Goal: Communication & Community: Connect with others

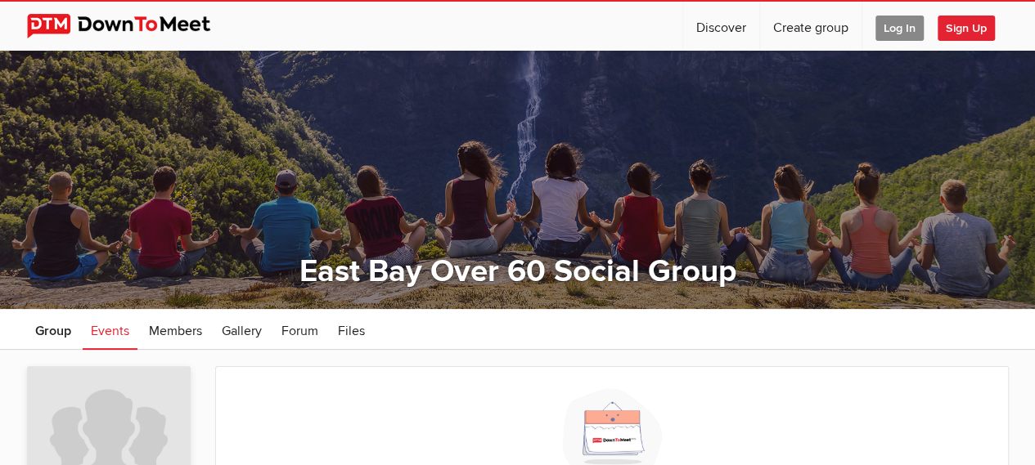
click at [961, 24] on span "Sign Up" at bounding box center [965, 28] width 57 height 25
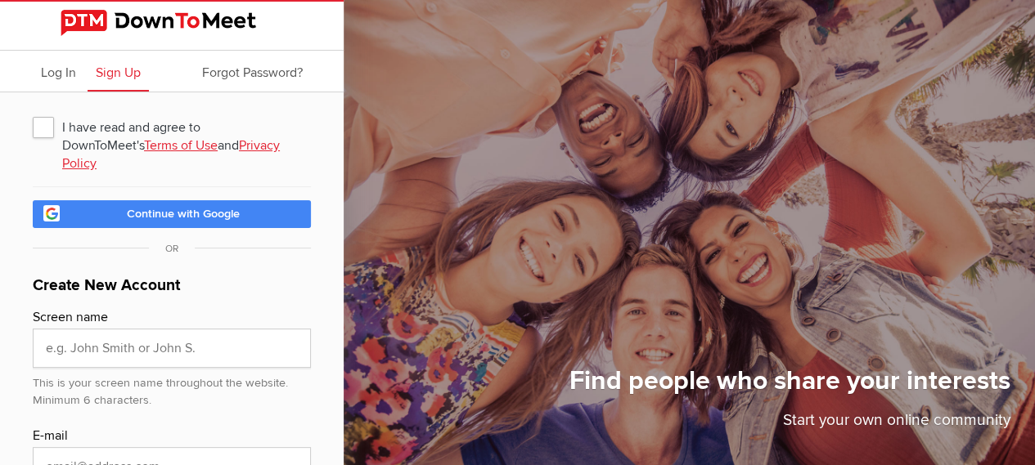
click at [42, 128] on span "I have read and agree to DownToMeet's Terms of Use and Privacy Policy" at bounding box center [172, 126] width 278 height 29
click at [33, 112] on input "I have read and agree to DownToMeet's Terms of Use and Privacy Policy" at bounding box center [32, 111] width 1 height 1
checkbox input "true"
click at [212, 207] on span "Continue with Google" at bounding box center [183, 214] width 113 height 14
click at [216, 207] on span "Continue with Google" at bounding box center [183, 214] width 113 height 14
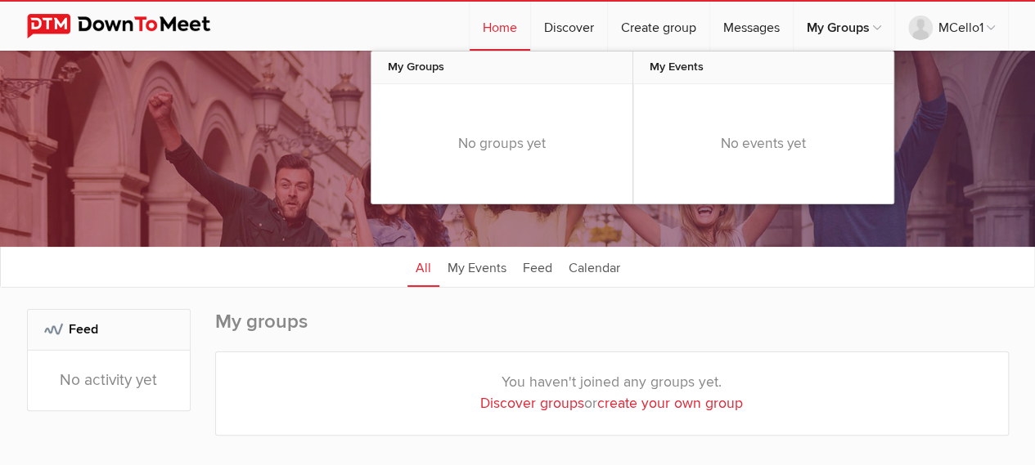
click at [533, 148] on div "No groups yet" at bounding box center [501, 143] width 261 height 119
click at [513, 143] on div "No groups yet" at bounding box center [501, 143] width 261 height 119
click at [845, 31] on link "My Groups" at bounding box center [843, 26] width 101 height 49
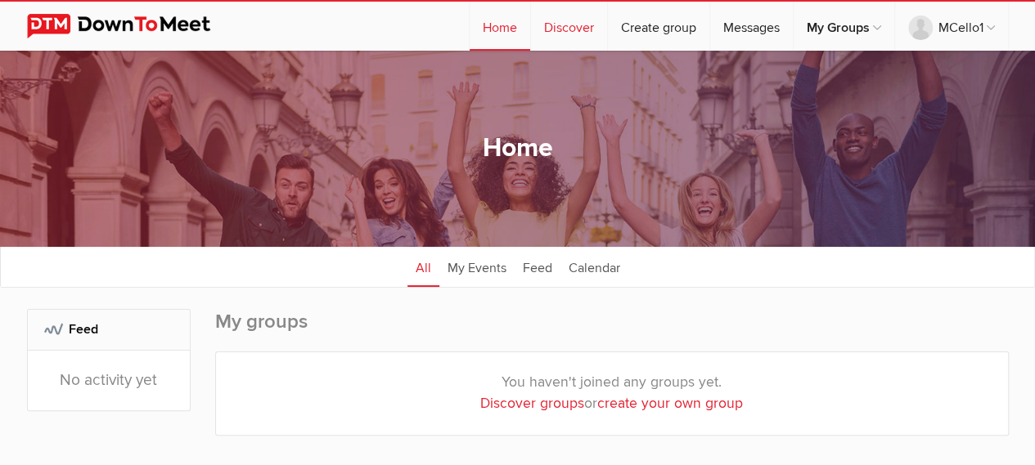
click at [557, 32] on link "Discover" at bounding box center [569, 26] width 76 height 49
select select "null"
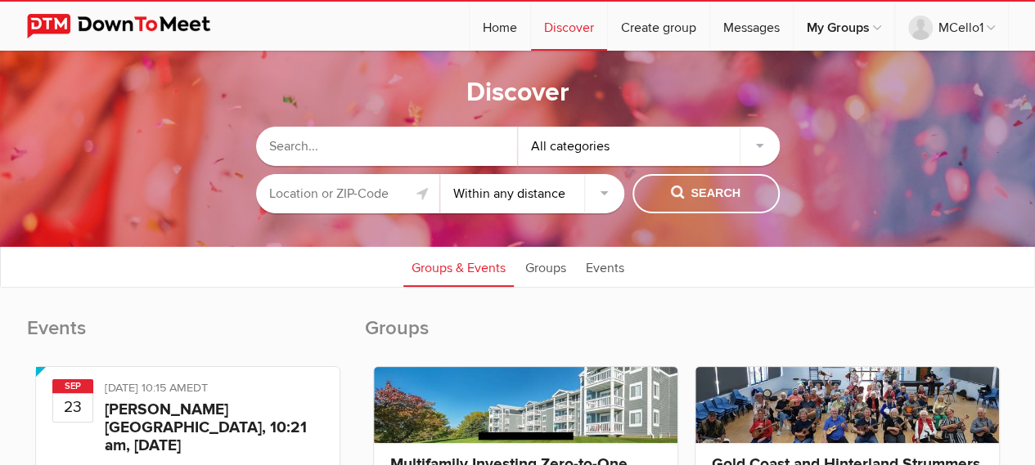
click at [377, 197] on input "text" at bounding box center [348, 193] width 184 height 39
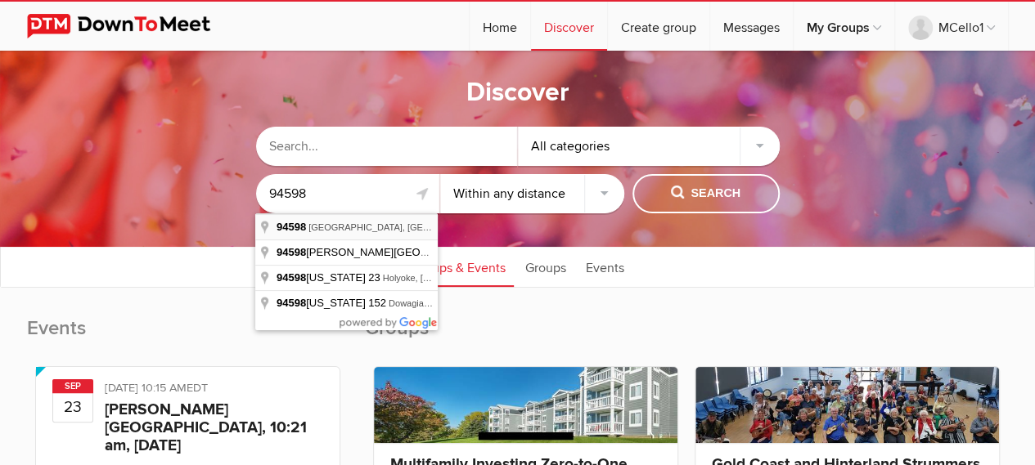
type input "[GEOGRAPHIC_DATA], [GEOGRAPHIC_DATA]"
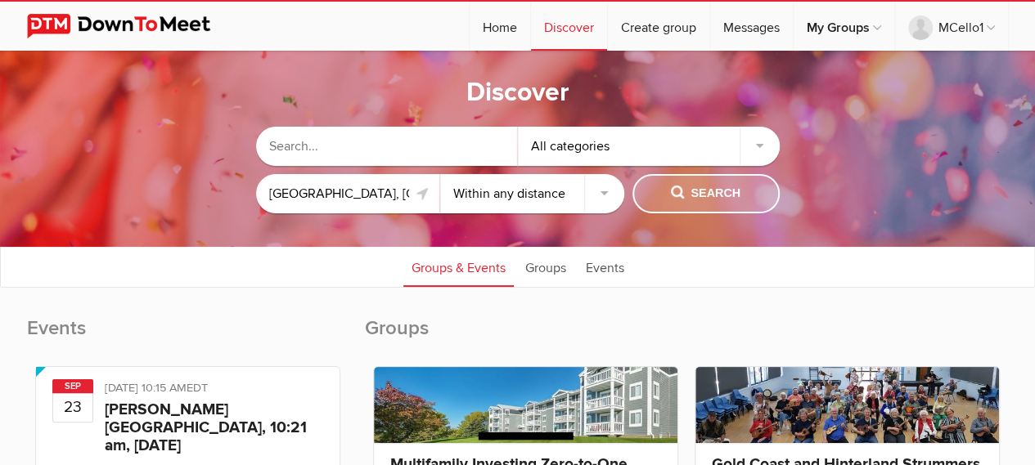
click at [695, 196] on span "Search" at bounding box center [706, 194] width 70 height 18
click at [606, 194] on select "Within 10 miles Within 25 miles Within 50 miles Within 100 miles Within any dis…" at bounding box center [532, 193] width 184 height 39
select select "25"
click at [440, 174] on select "Within 10 miles Within 25 miles Within 50 miles Within 100 miles Within any dis…" at bounding box center [532, 193] width 184 height 39
click at [696, 193] on span "Search" at bounding box center [706, 194] width 70 height 18
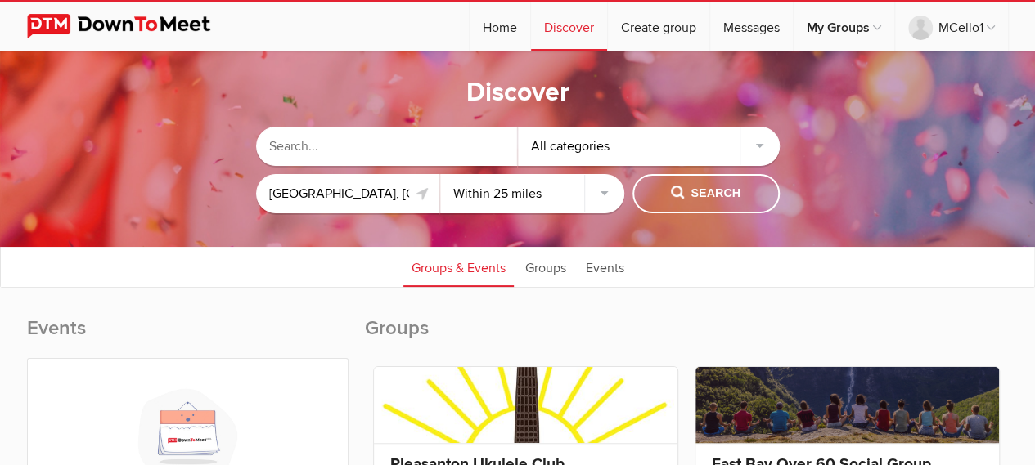
click at [380, 142] on input "text" at bounding box center [387, 146] width 262 height 39
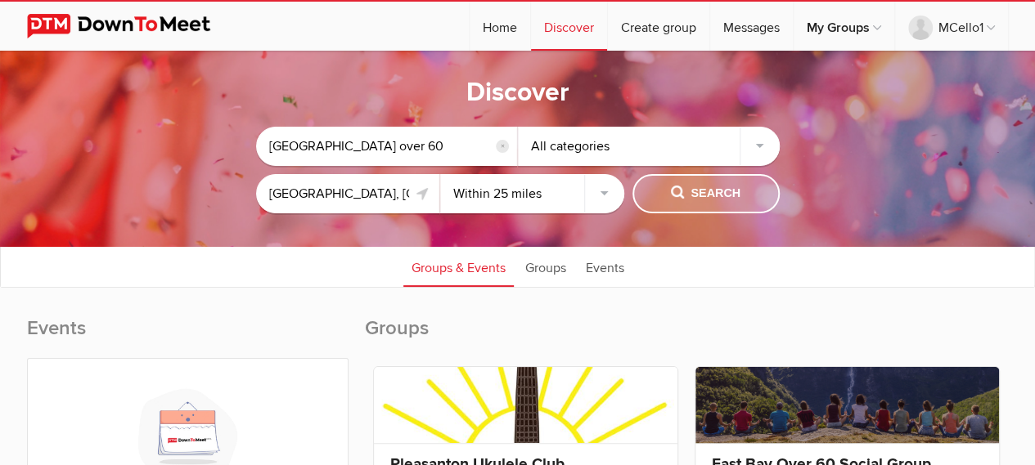
type input "[GEOGRAPHIC_DATA] over 60"
click at [705, 186] on span "Search" at bounding box center [706, 194] width 70 height 18
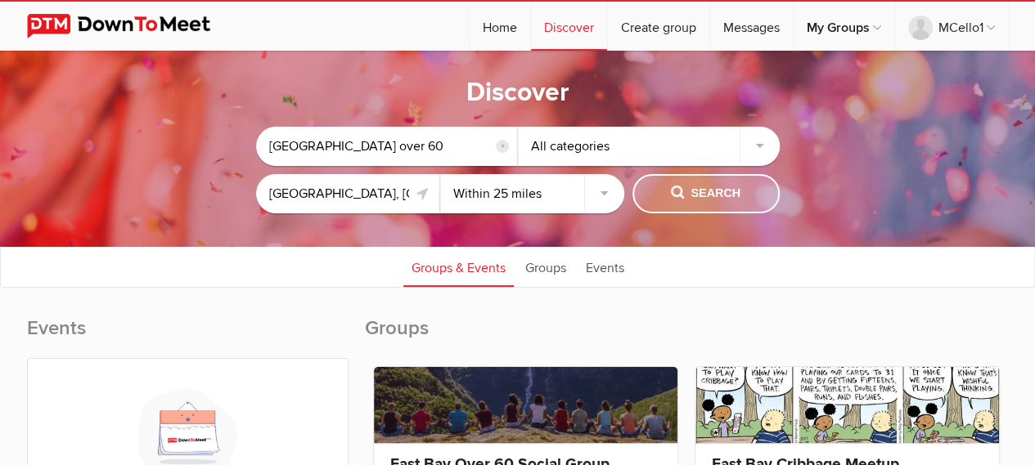
click at [705, 192] on span "Search" at bounding box center [706, 194] width 70 height 18
click at [605, 190] on select "Within 10 miles Within 25 miles Within 50 miles Within 100 miles Within any dis…" at bounding box center [532, 193] width 184 height 39
select select "50"
click at [440, 174] on select "Within 10 miles Within 25 miles Within 50 miles Within 100 miles Within any dis…" at bounding box center [532, 193] width 184 height 39
click at [708, 191] on span "Search" at bounding box center [706, 194] width 70 height 18
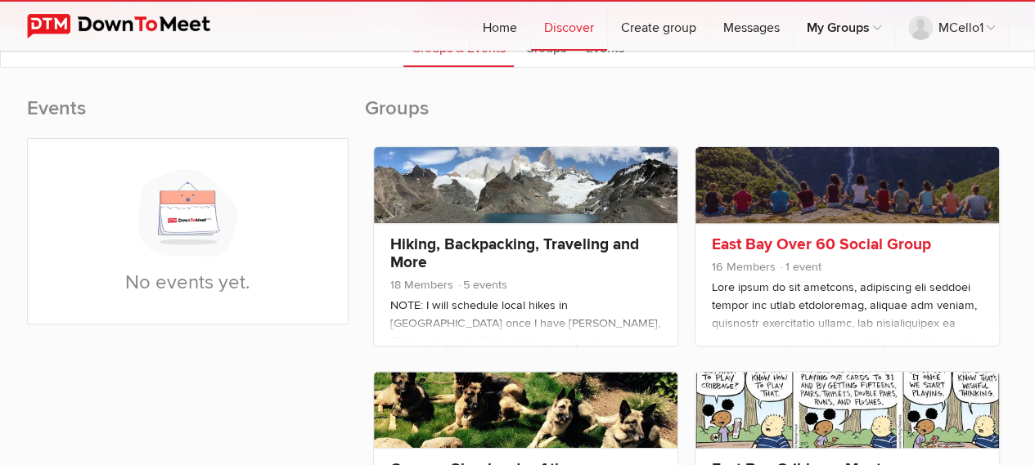
scroll to position [245, 0]
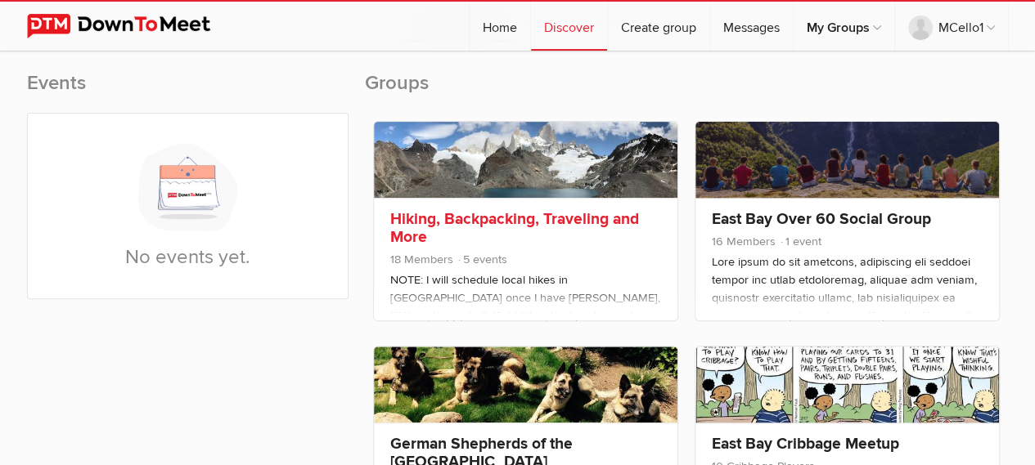
click at [501, 220] on link "Hiking, Backpacking, Traveling and More" at bounding box center [514, 228] width 249 height 38
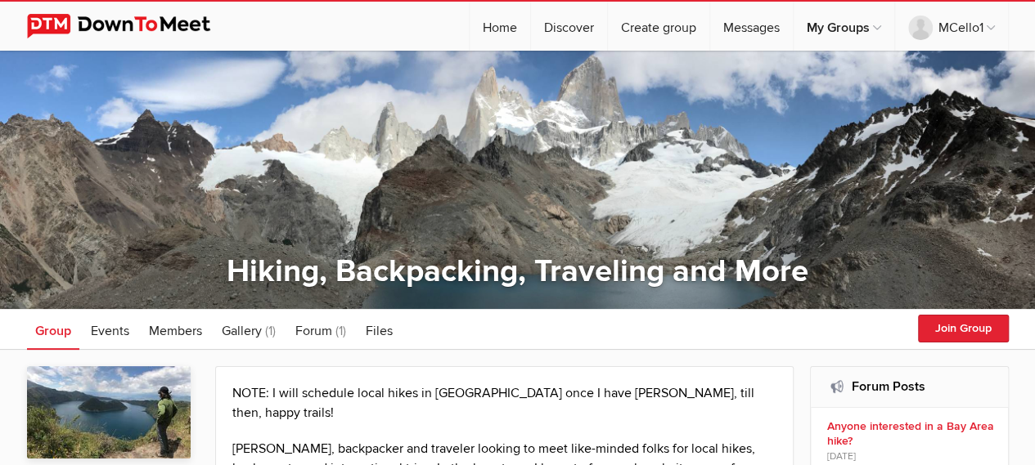
select select "null"
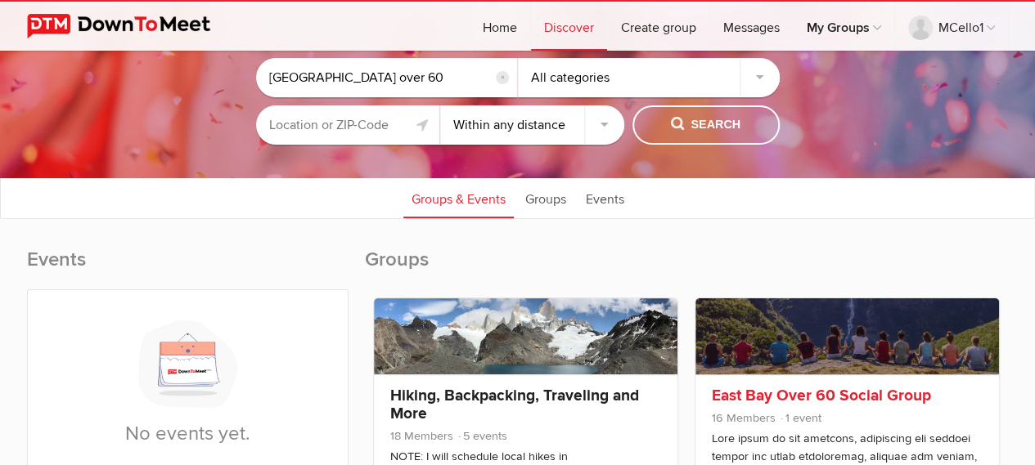
scroll to position [164, 0]
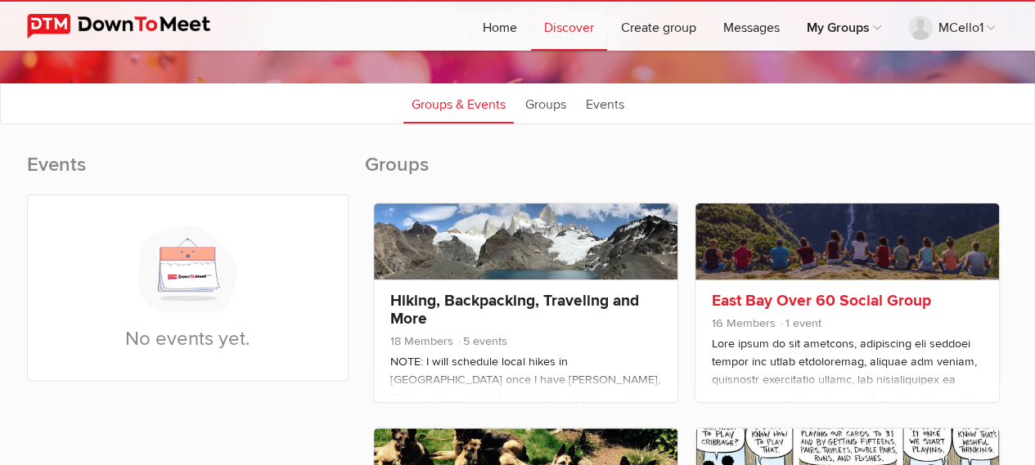
click at [829, 300] on link "East Bay Over 60 Social Group" at bounding box center [821, 301] width 219 height 20
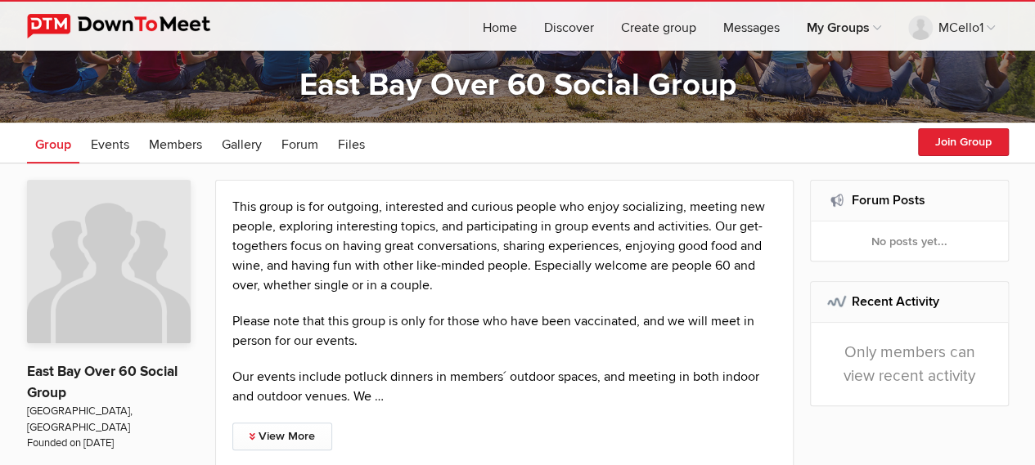
scroll to position [164, 0]
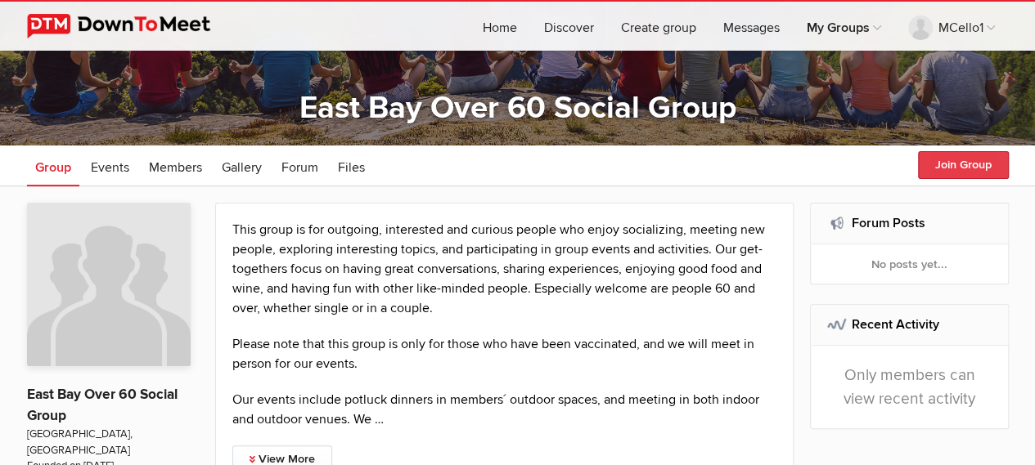
click at [951, 164] on button "Join Group" at bounding box center [963, 165] width 91 height 28
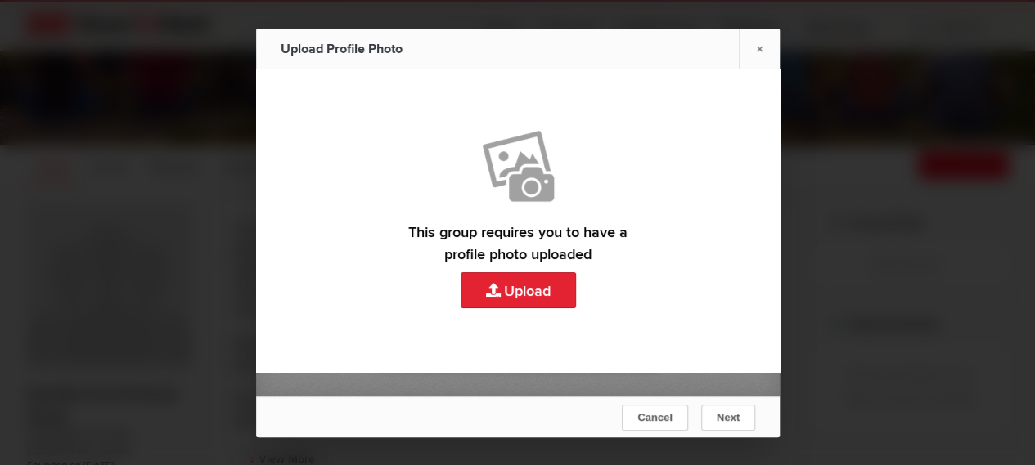
click at [542, 293] on link "Upload" at bounding box center [518, 209] width 524 height 279
type input "C:\fakepath\IMG_9326.HEIC"
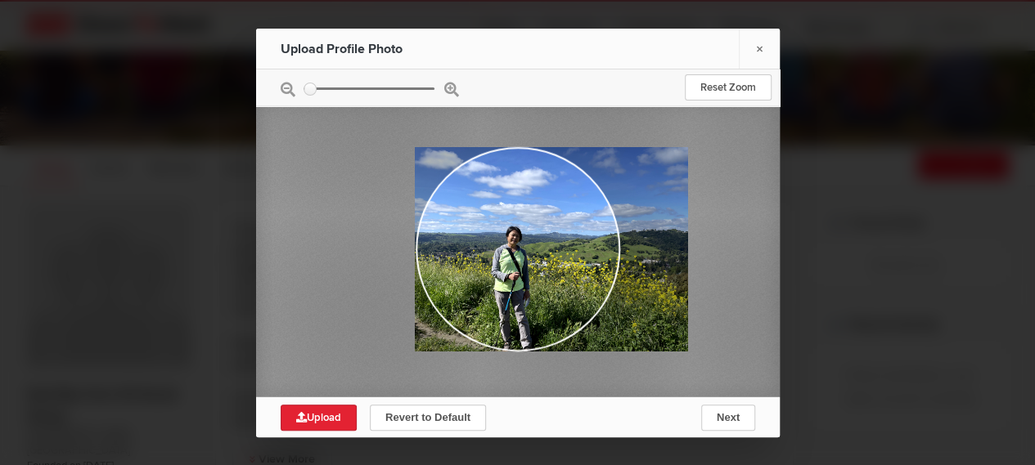
drag, startPoint x: 618, startPoint y: 260, endPoint x: 690, endPoint y: 263, distance: 72.1
click at [690, 263] on div at bounding box center [518, 249] width 524 height 294
click at [312, 417] on span "Upload" at bounding box center [318, 417] width 45 height 13
click at [730, 415] on span "Next" at bounding box center [727, 417] width 23 height 12
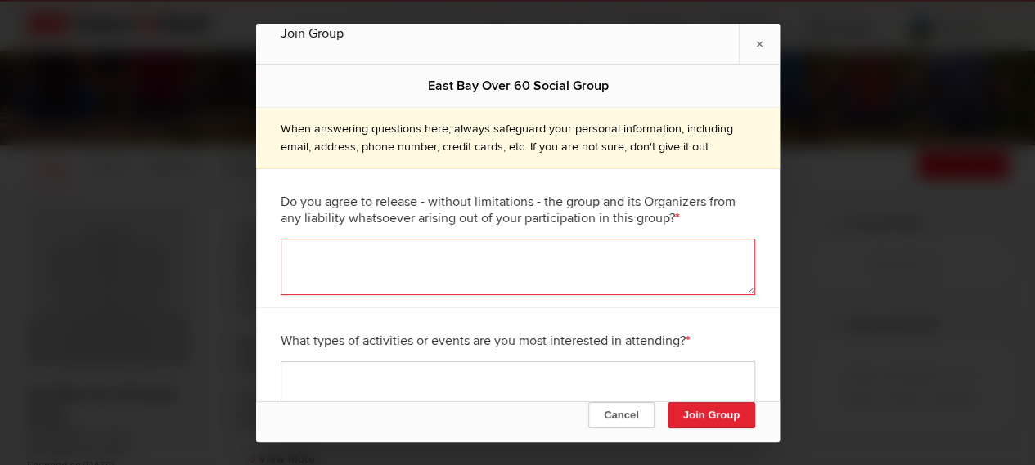
click at [395, 250] on textarea at bounding box center [518, 267] width 474 height 56
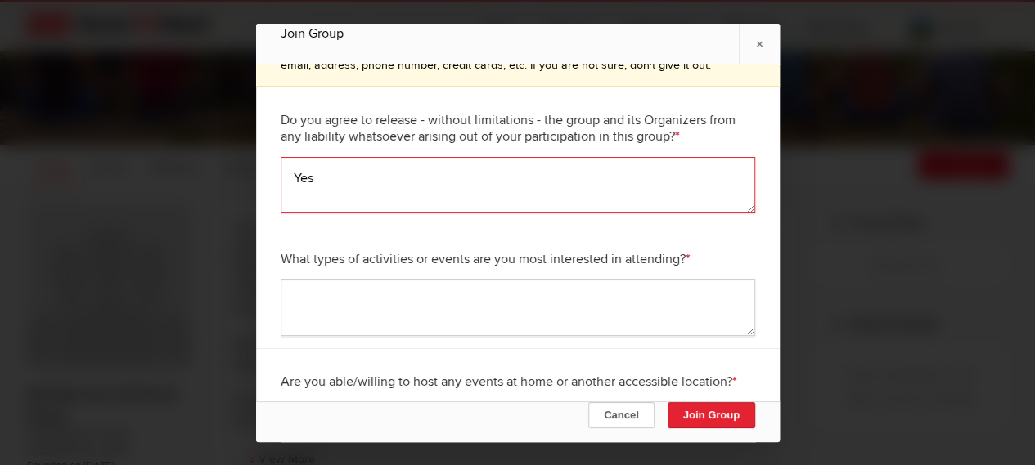
type textarea "Yes"
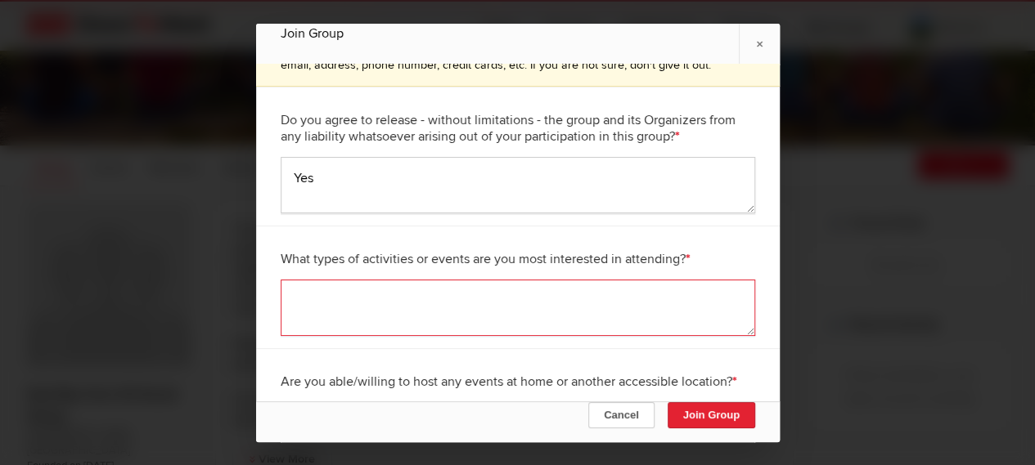
click at [420, 302] on textarea at bounding box center [518, 308] width 474 height 56
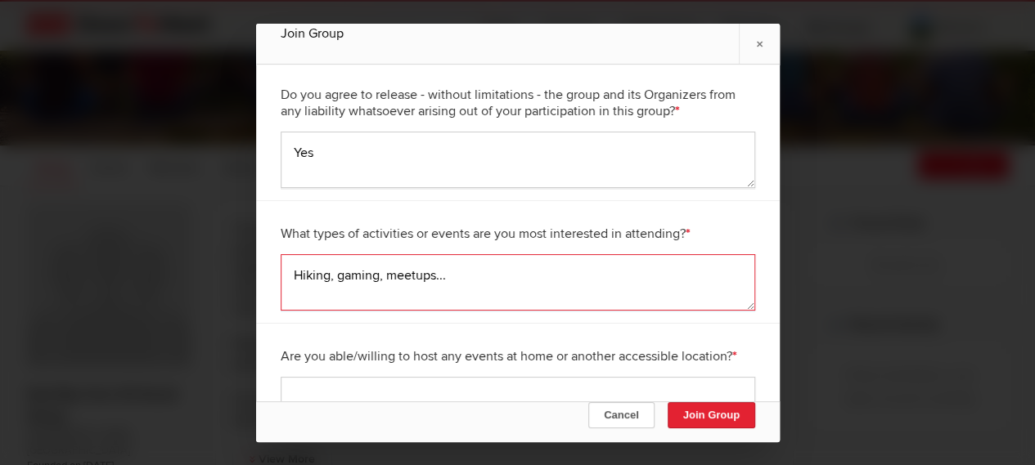
scroll to position [245, 0]
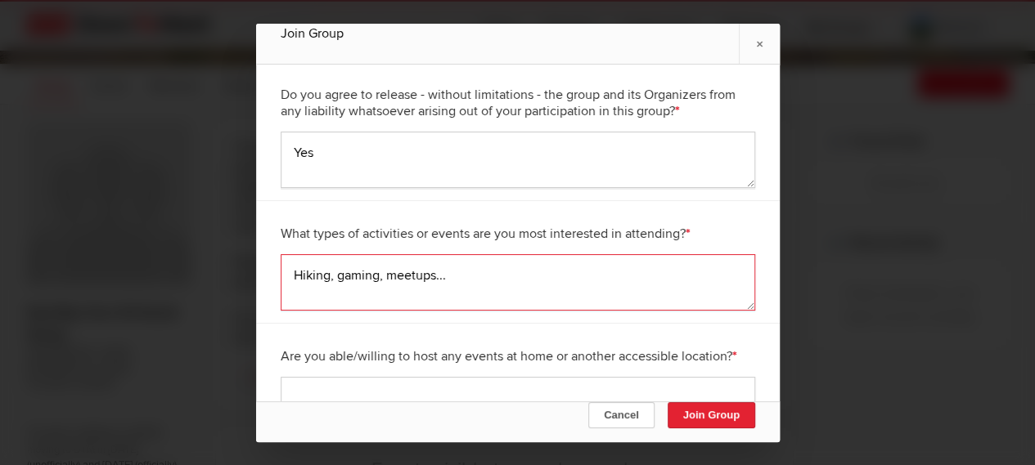
type textarea "Hiking, gaming, meetups..."
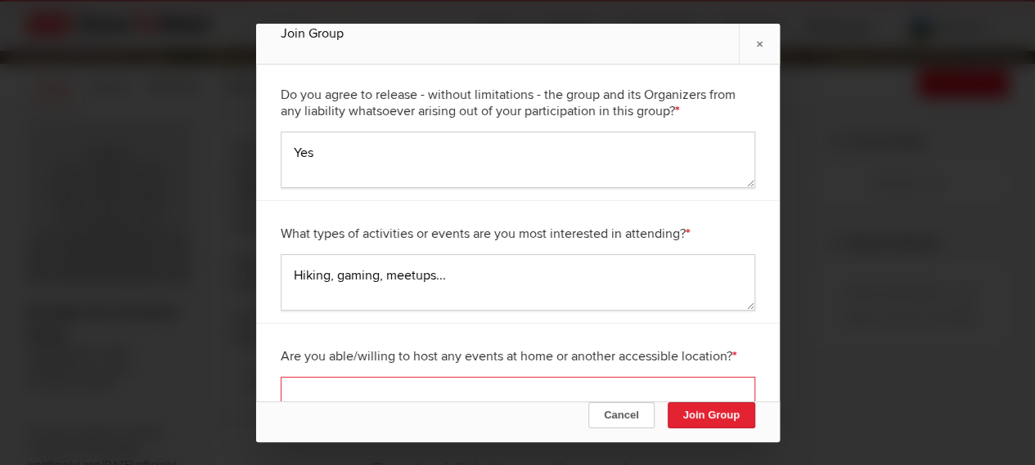
click at [416, 387] on textarea at bounding box center [518, 405] width 474 height 56
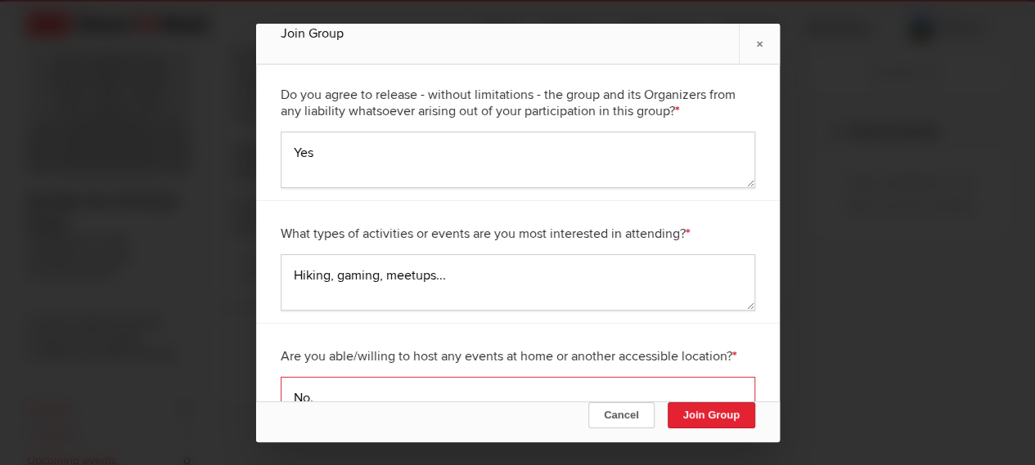
scroll to position [409, 0]
type textarea "No."
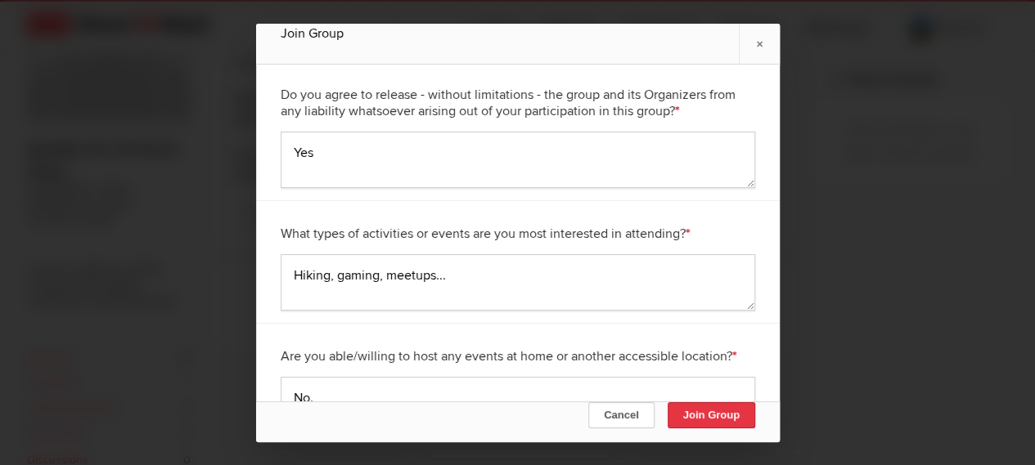
click at [722, 414] on button "Join Group" at bounding box center [711, 415] width 88 height 26
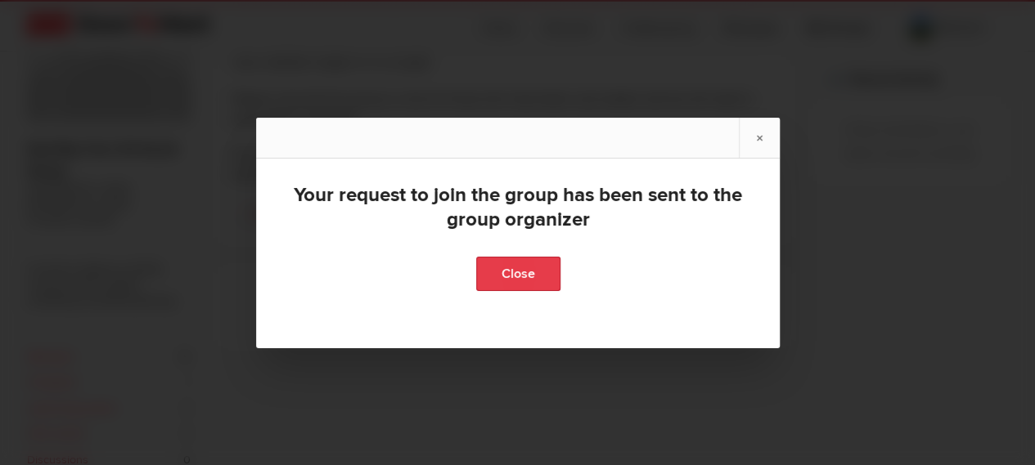
click at [535, 272] on link "Close" at bounding box center [517, 274] width 84 height 34
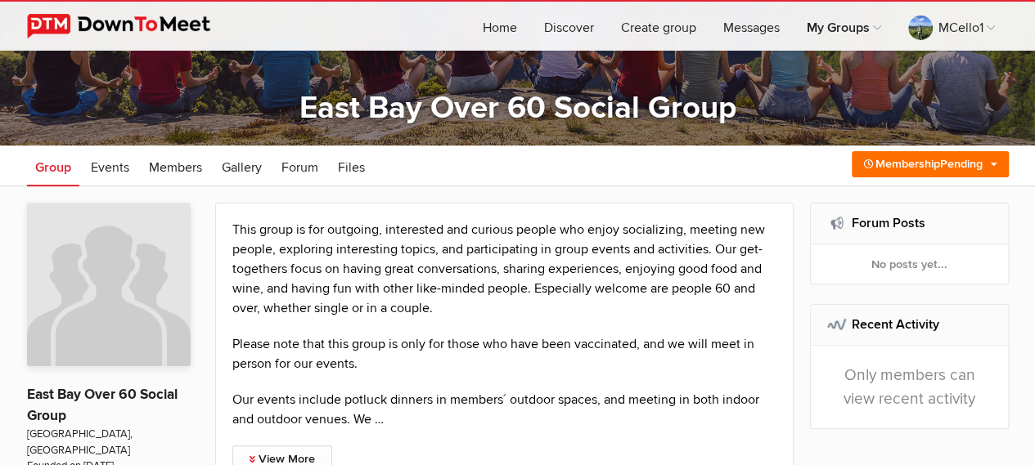
scroll to position [0, 0]
